Goal: Task Accomplishment & Management: Manage account settings

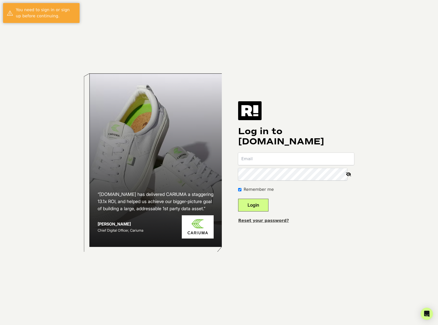
click at [279, 152] on div "Log in to Retention.com Remember me Login Reset your password?" at bounding box center [296, 162] width 116 height 122
click at [277, 158] on input "email" at bounding box center [296, 159] width 116 height 12
type input "chrisgrothkopp@gmail.com"
click at [399, 166] on body "“Retention.com has delivered CARIUMA a staggering 13.1x ROI, and helped us achi…" at bounding box center [219, 162] width 438 height 325
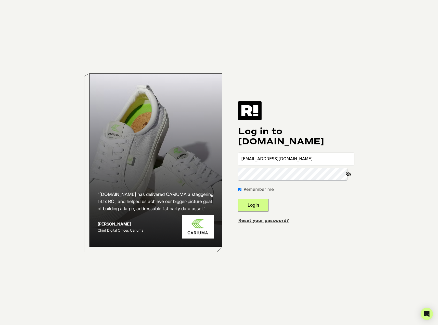
click at [258, 234] on div "“Retention.com has delivered CARIUMA a staggering 13.1x ROI, and helped us achi…" at bounding box center [219, 162] width 291 height 325
click at [263, 204] on button "Login" at bounding box center [253, 205] width 30 height 13
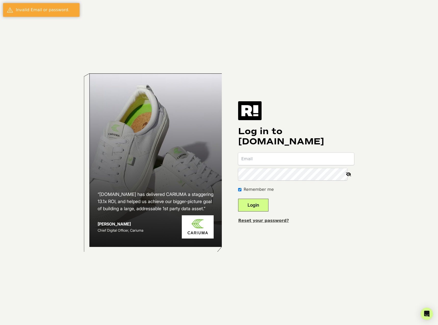
click at [284, 153] on input "email" at bounding box center [296, 159] width 116 height 12
type input "[PERSON_NAME][EMAIL_ADDRESS][DOMAIN_NAME]"
click at [260, 243] on div "“[DOMAIN_NAME] has delivered CARIUMA a staggering 13.1x ROI, and helped us achi…" at bounding box center [219, 162] width 291 height 325
click at [262, 207] on button "Login" at bounding box center [253, 205] width 30 height 13
click at [301, 158] on input "email" at bounding box center [296, 159] width 116 height 12
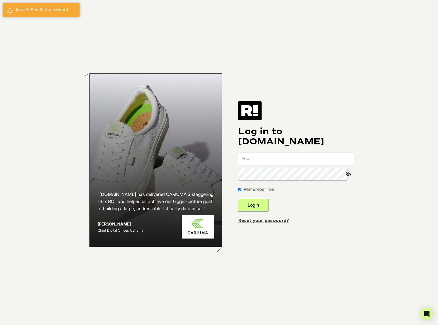
type input "[PERSON_NAME][EMAIL_ADDRESS][DOMAIN_NAME]"
click at [348, 173] on icon at bounding box center [348, 174] width 11 height 12
